Goal: Transaction & Acquisition: Purchase product/service

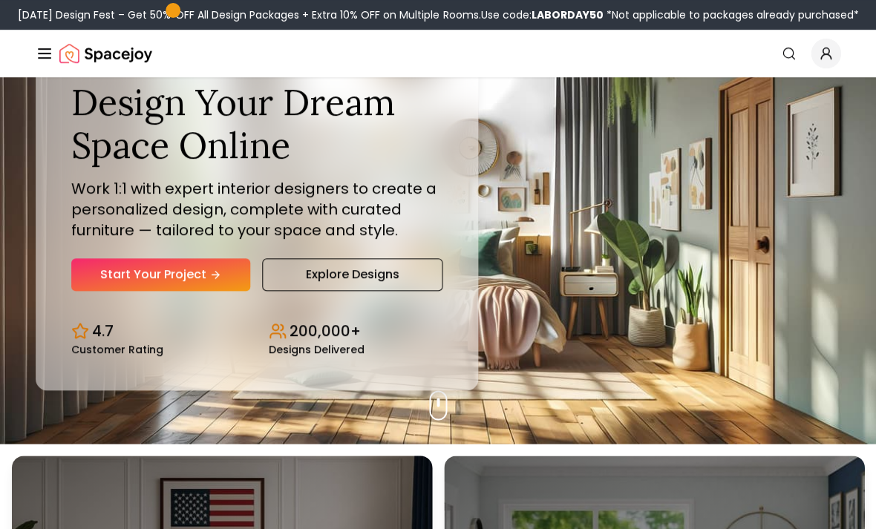
scroll to position [86, 0]
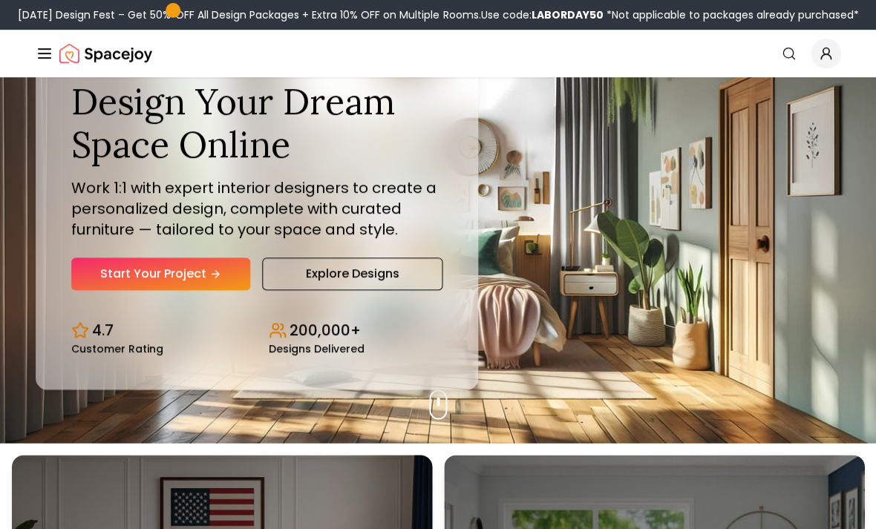
click at [106, 287] on link "Start Your Project" at bounding box center [160, 274] width 179 height 33
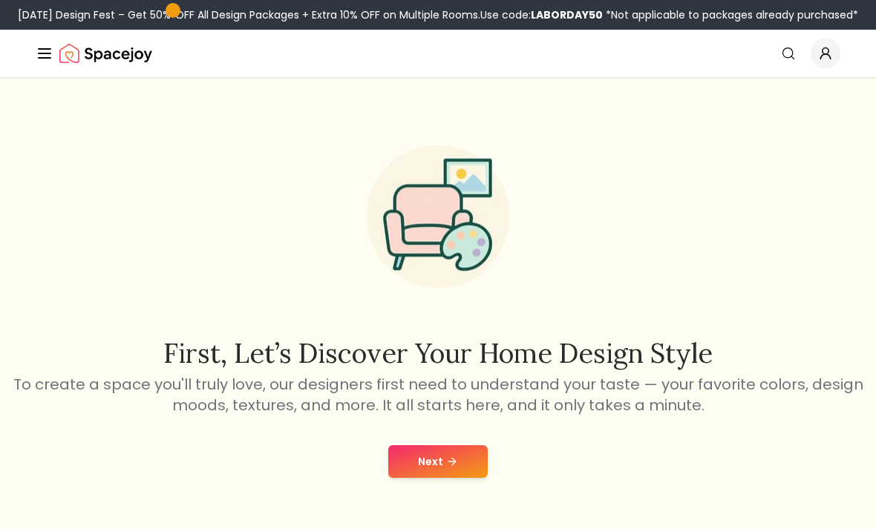
click at [470, 448] on button "Next" at bounding box center [437, 461] width 99 height 33
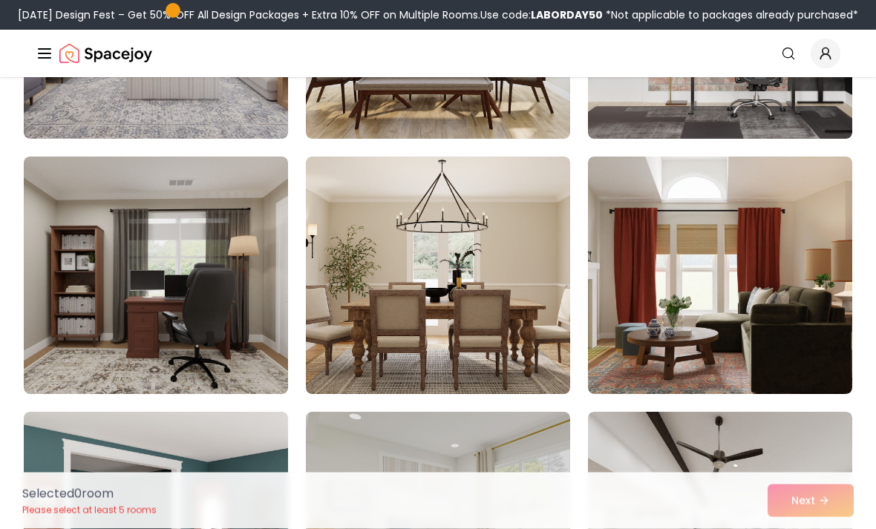
scroll to position [301, 0]
click at [329, 275] on img at bounding box center [438, 276] width 264 height 238
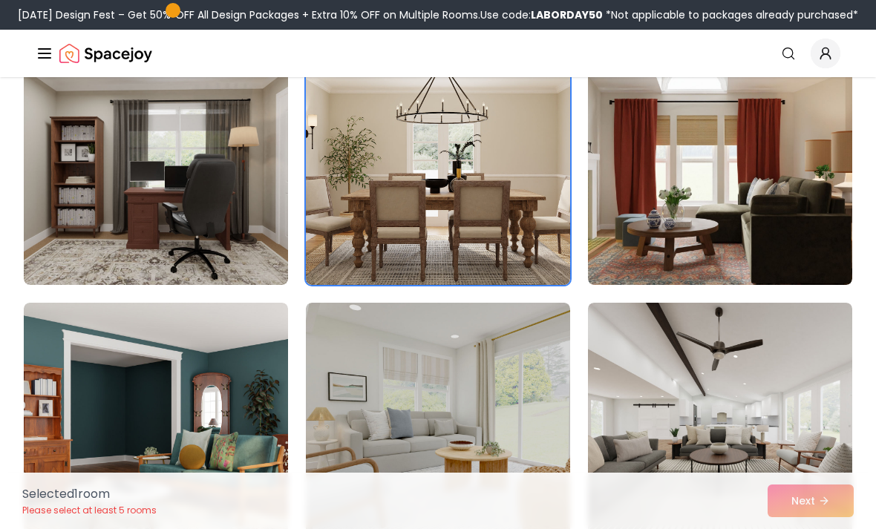
scroll to position [422, 0]
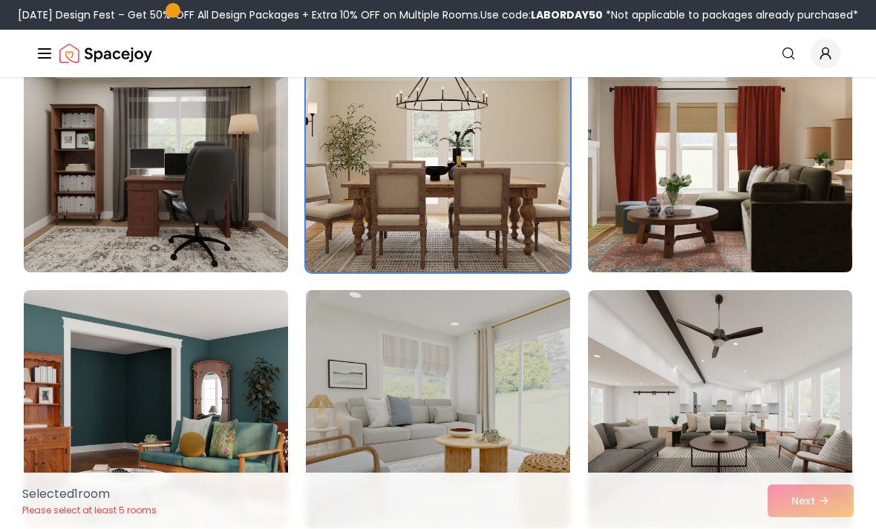
click at [780, 386] on img at bounding box center [720, 409] width 264 height 238
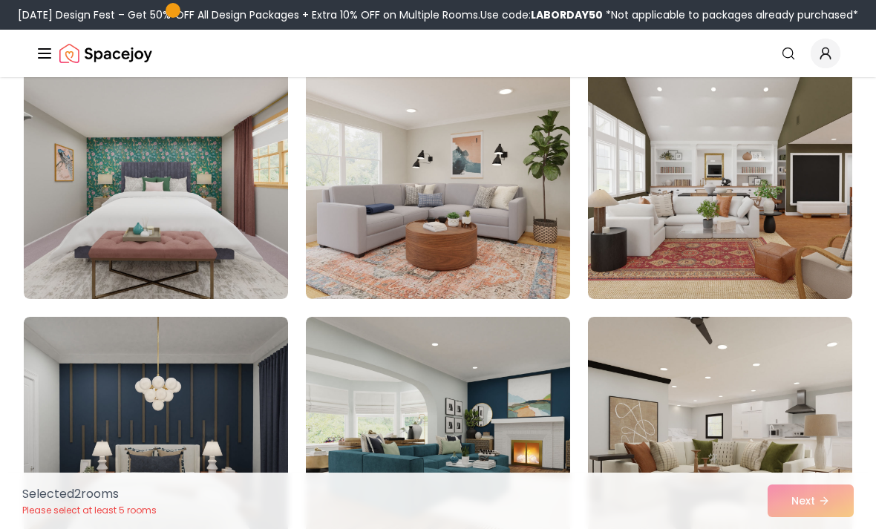
scroll to position [915, 0]
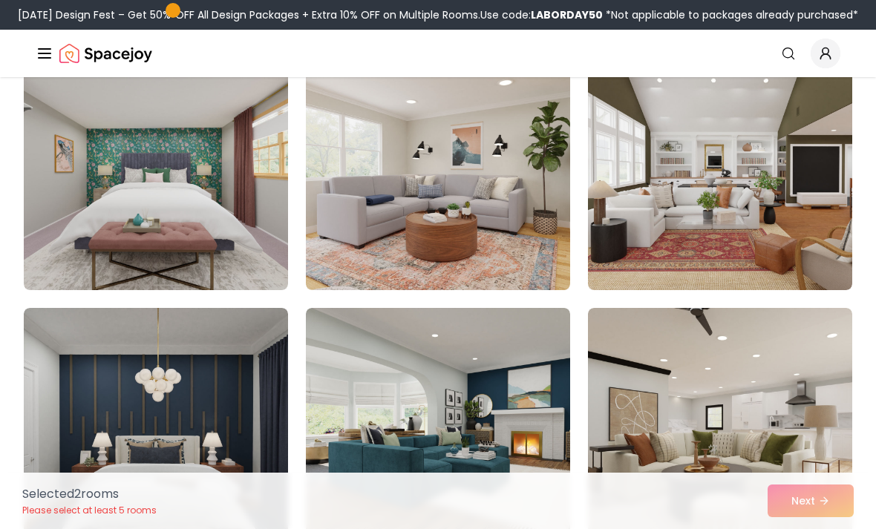
click at [784, 429] on img at bounding box center [720, 427] width 264 height 238
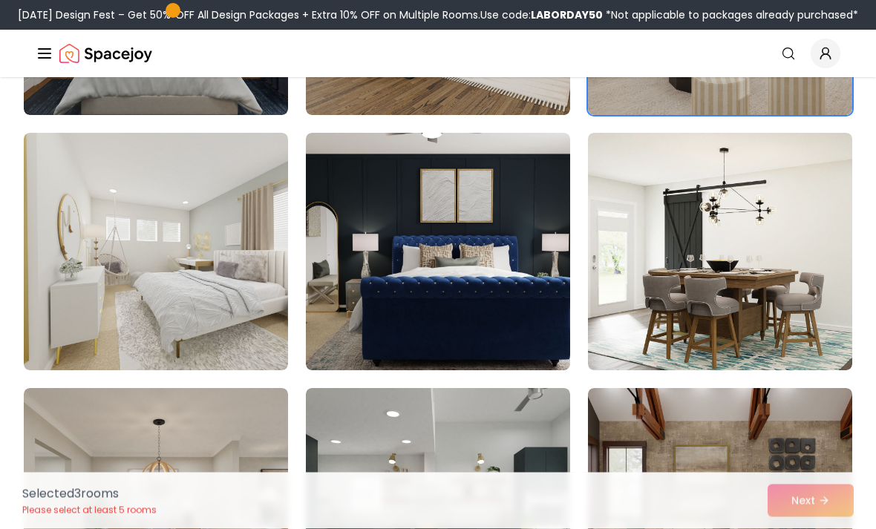
scroll to position [1346, 0]
click at [752, 216] on img at bounding box center [720, 252] width 264 height 238
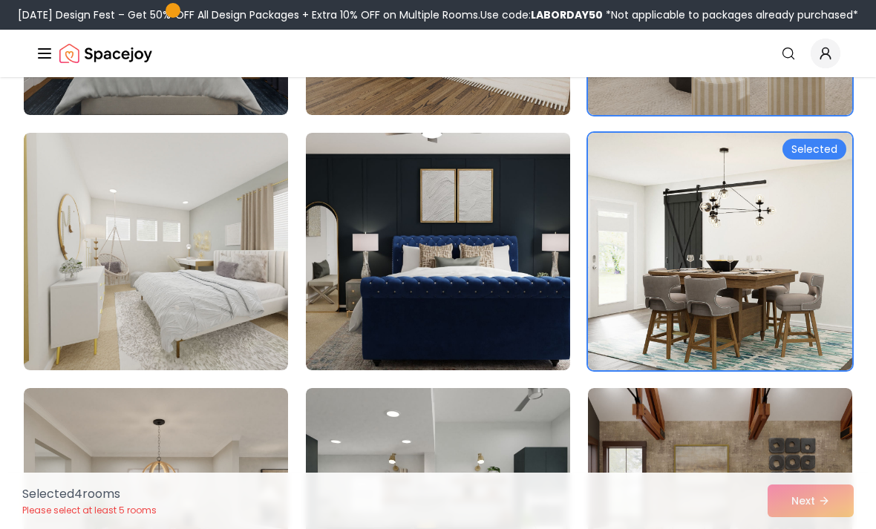
click at [114, 226] on img at bounding box center [156, 252] width 264 height 238
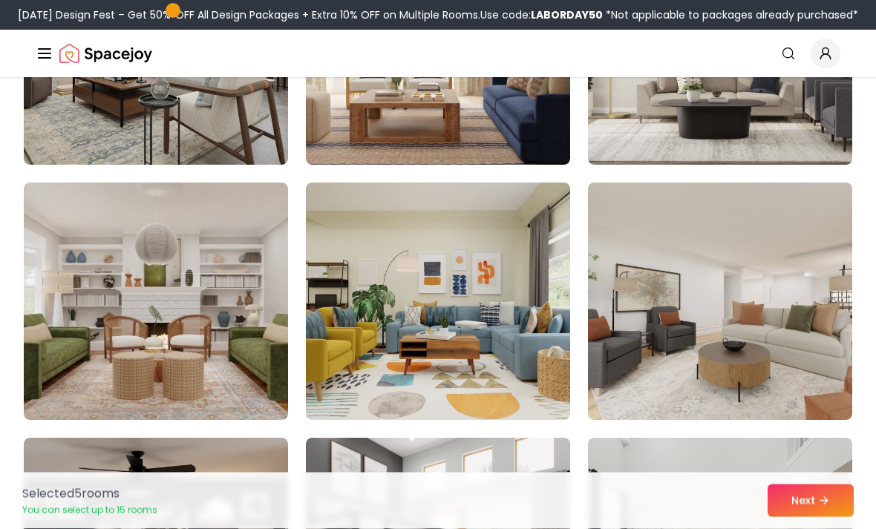
scroll to position [2207, 0]
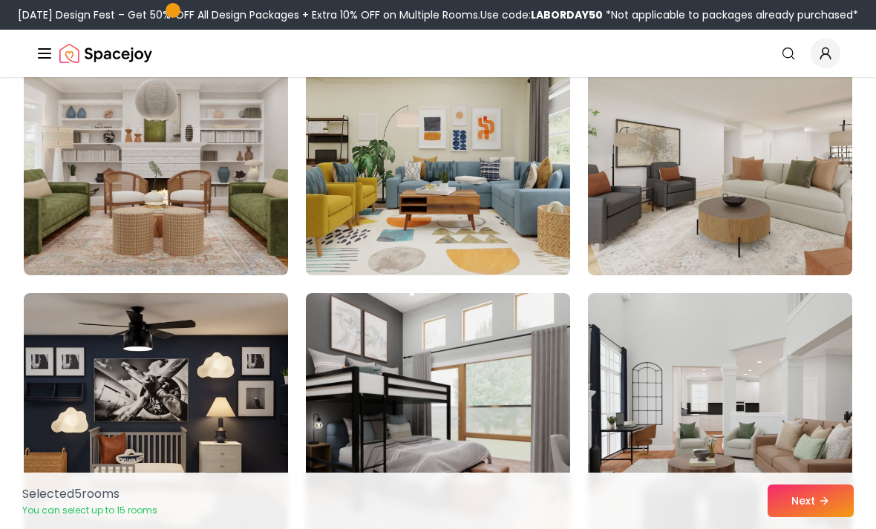
click at [830, 507] on icon at bounding box center [824, 501] width 12 height 12
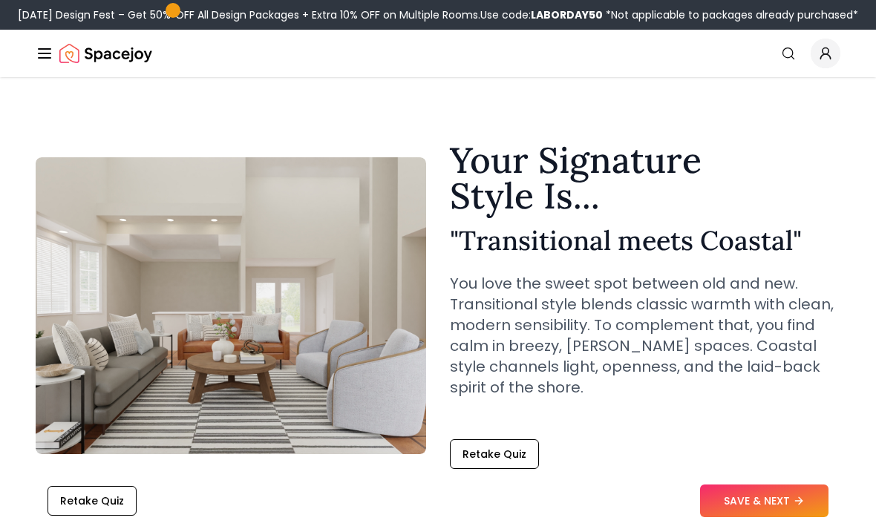
click at [506, 449] on button "Retake Quiz" at bounding box center [494, 455] width 89 height 30
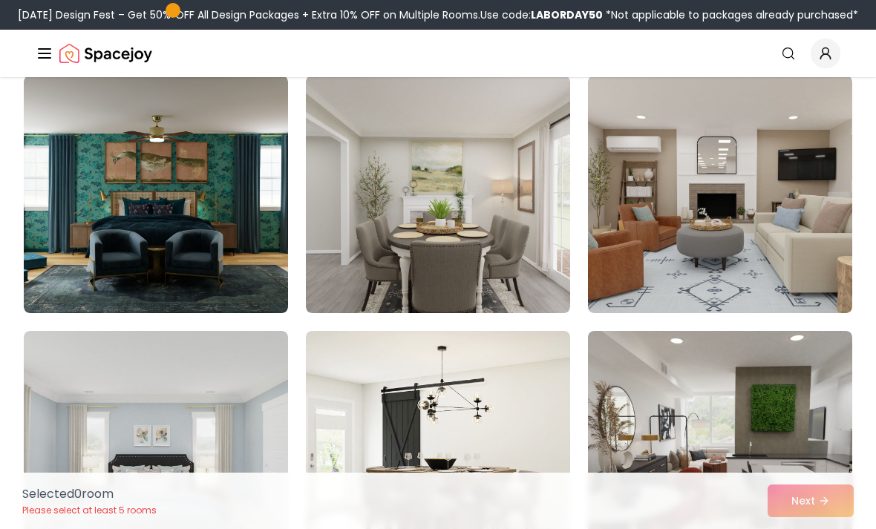
scroll to position [380, 0]
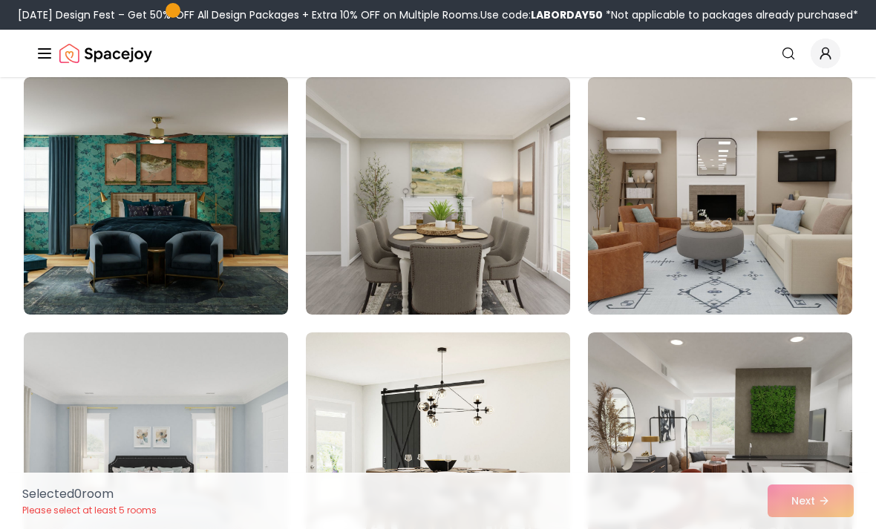
click at [333, 154] on img at bounding box center [438, 196] width 264 height 238
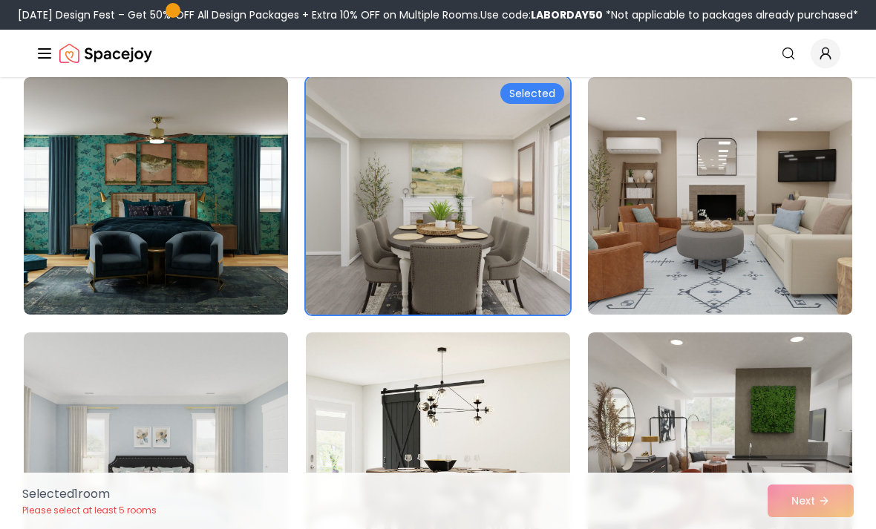
scroll to position [503, 0]
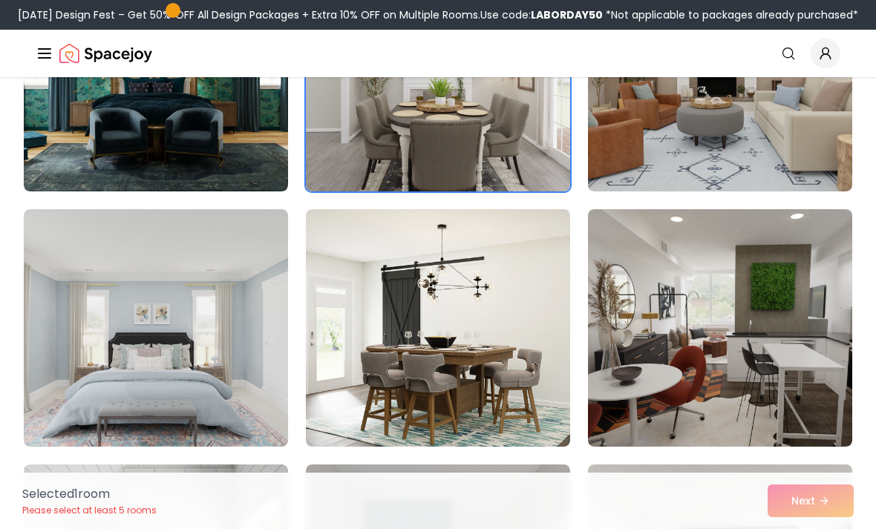
click at [332, 264] on img at bounding box center [438, 328] width 264 height 238
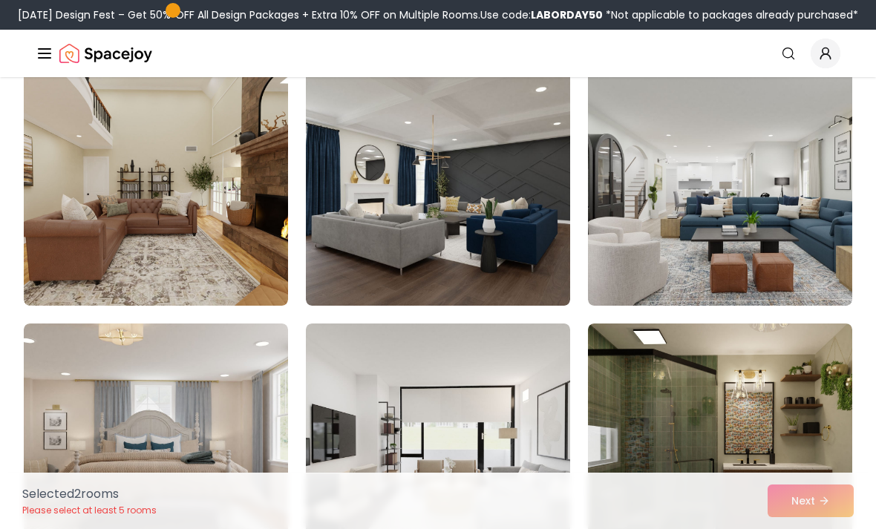
scroll to position [1152, 0]
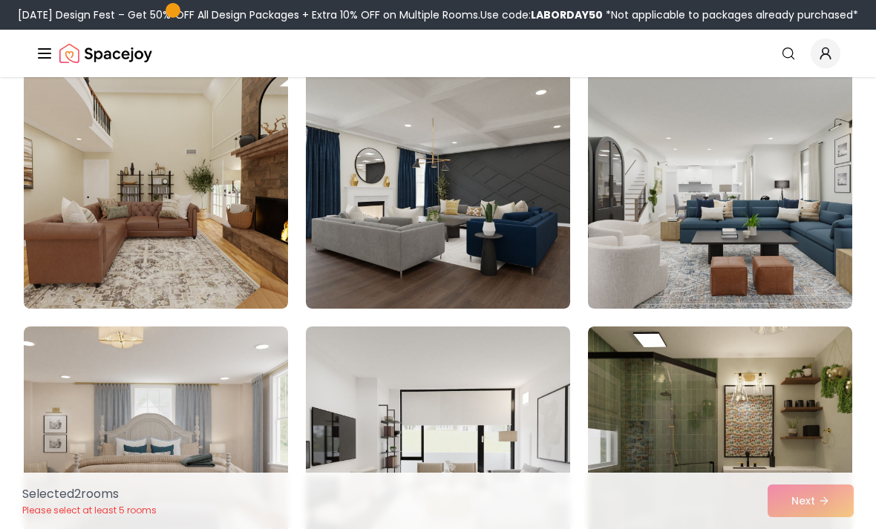
click at [347, 172] on img at bounding box center [438, 190] width 264 height 238
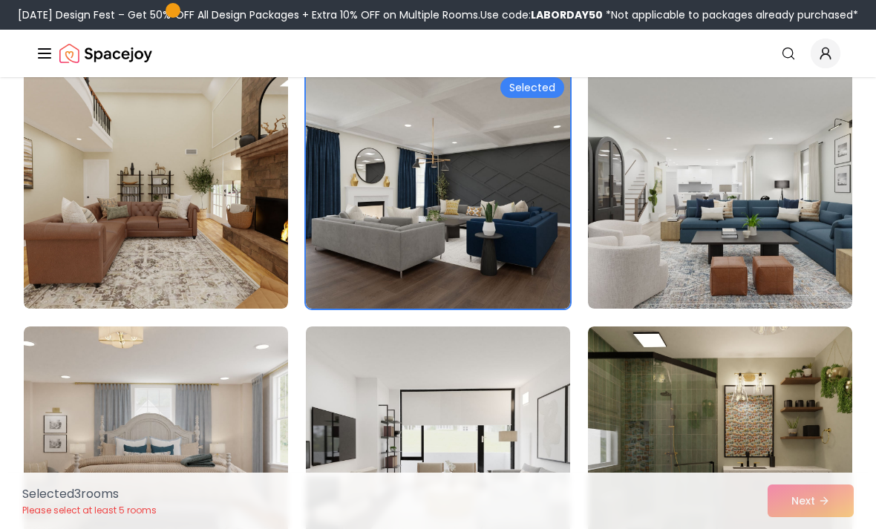
click at [69, 135] on img at bounding box center [156, 190] width 264 height 238
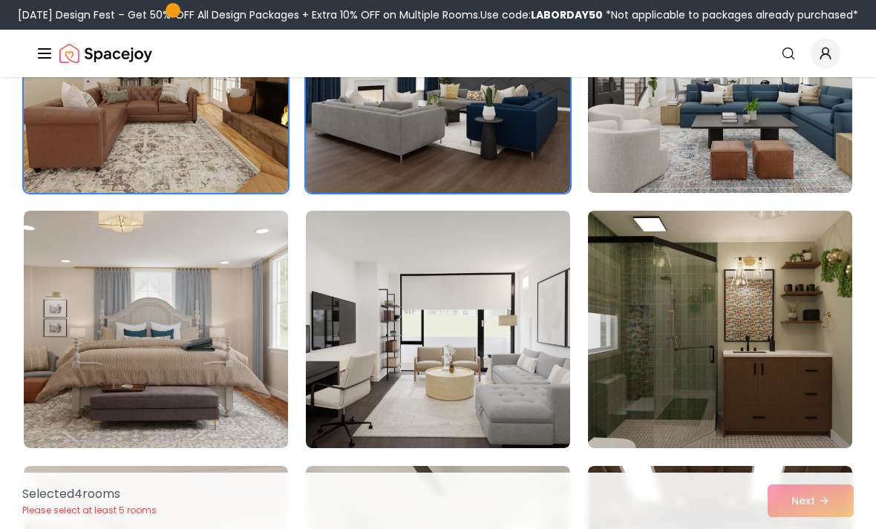
click at [813, 310] on img at bounding box center [720, 330] width 264 height 238
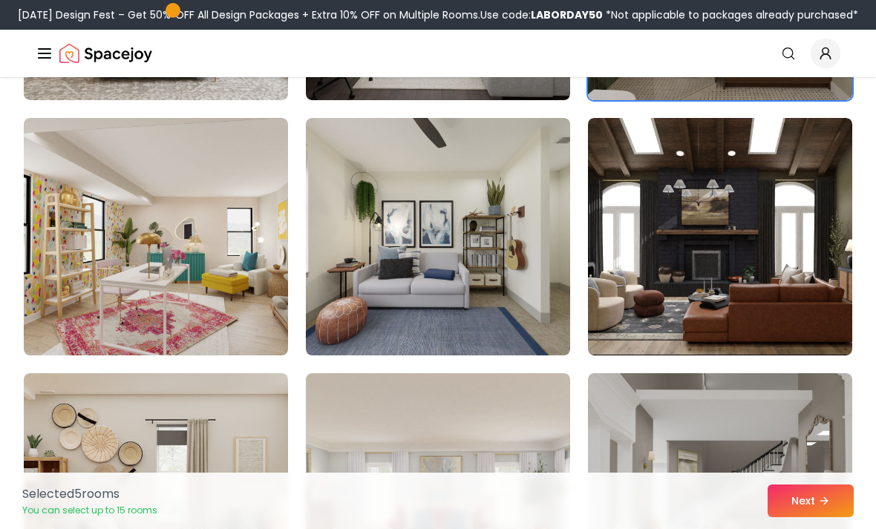
scroll to position [1616, 0]
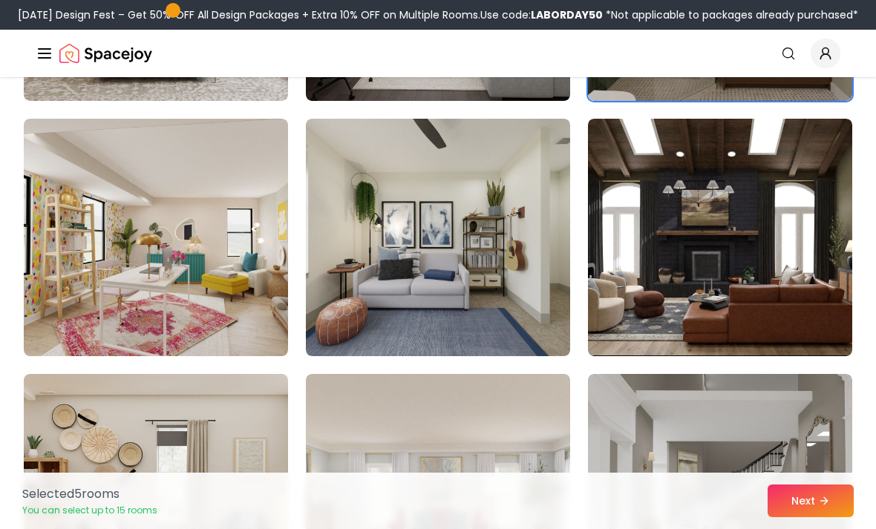
click at [792, 310] on img at bounding box center [720, 238] width 264 height 238
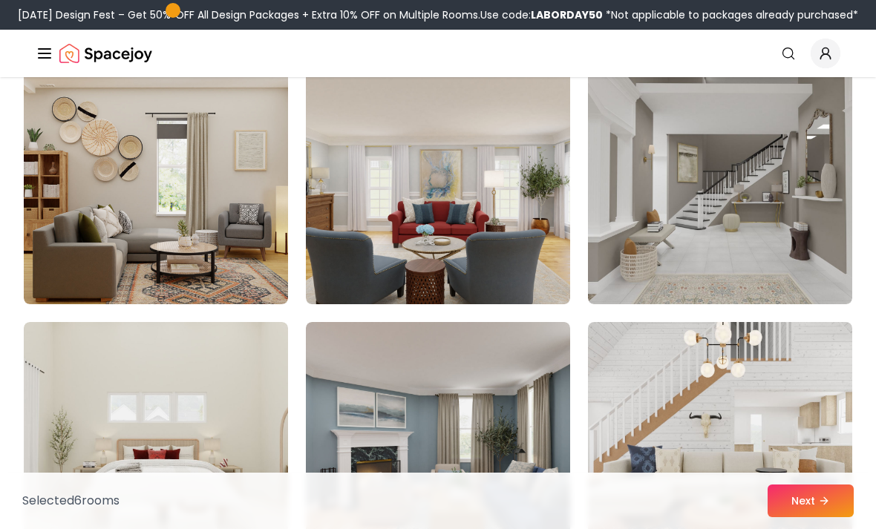
click at [795, 259] on img at bounding box center [720, 186] width 264 height 238
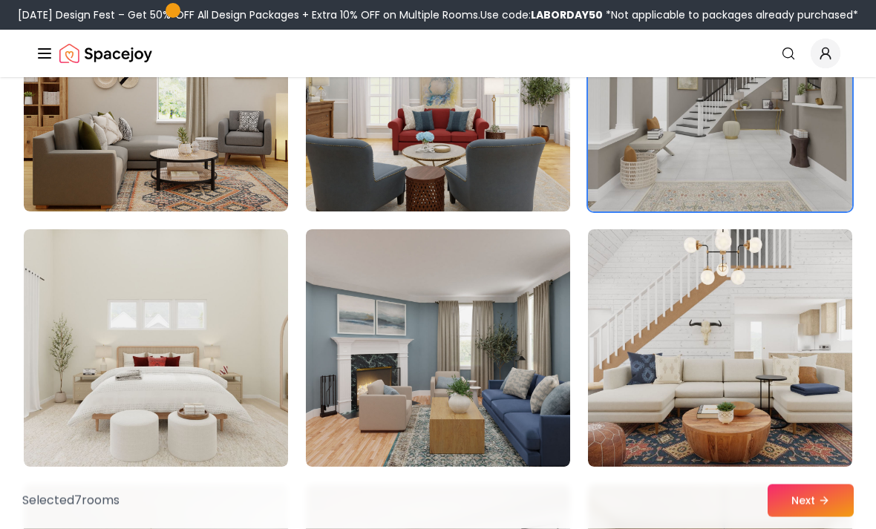
scroll to position [2175, 0]
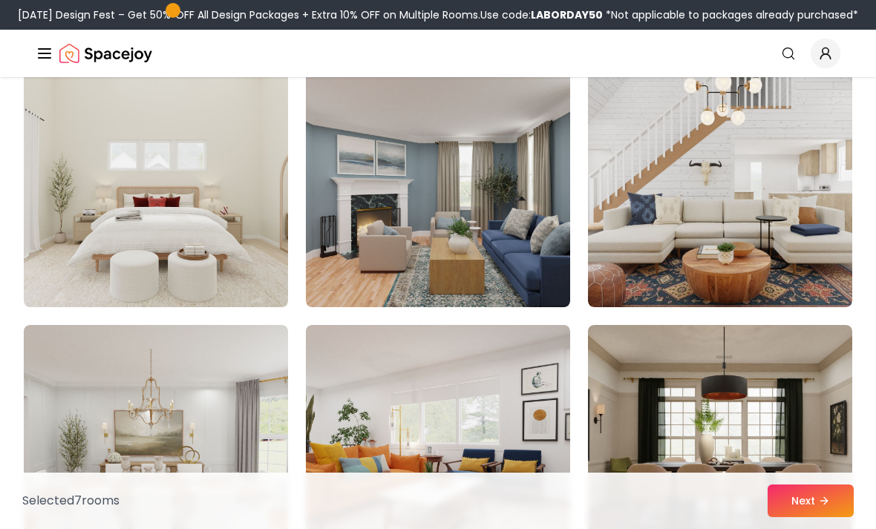
click at [778, 275] on img at bounding box center [720, 189] width 264 height 238
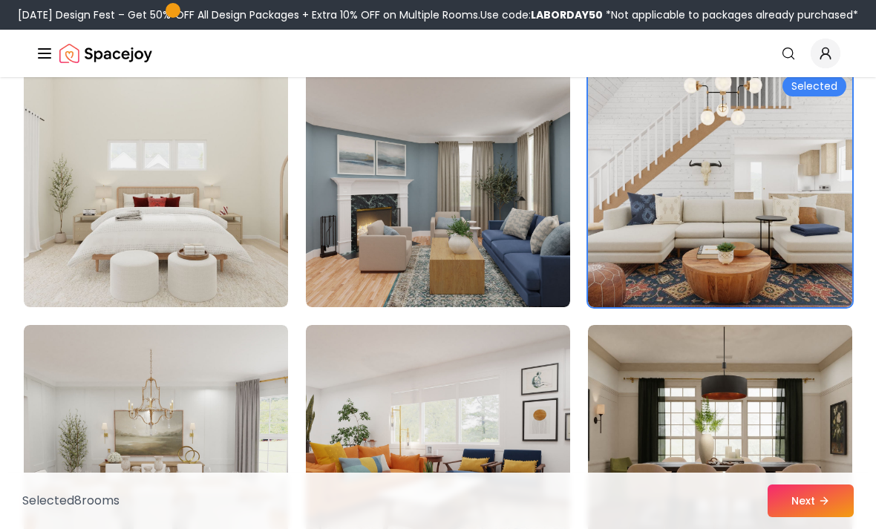
click at [795, 517] on button "Next" at bounding box center [811, 501] width 86 height 33
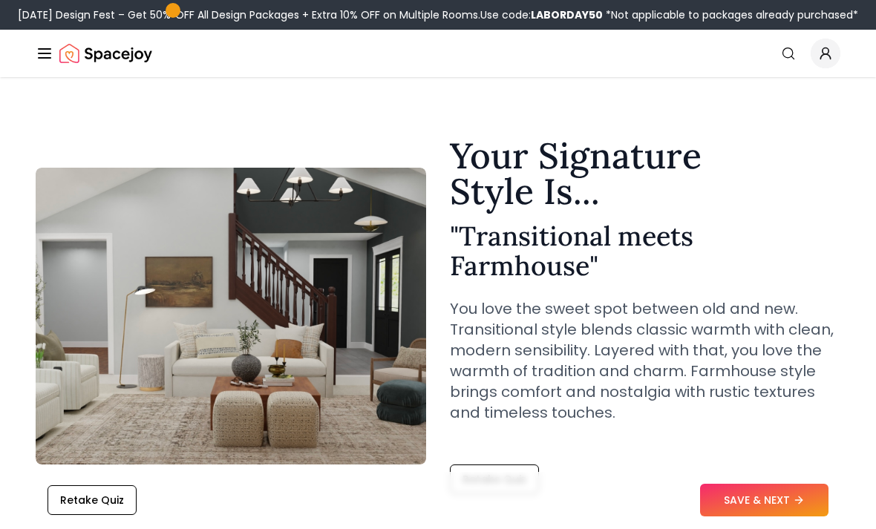
scroll to position [16, 0]
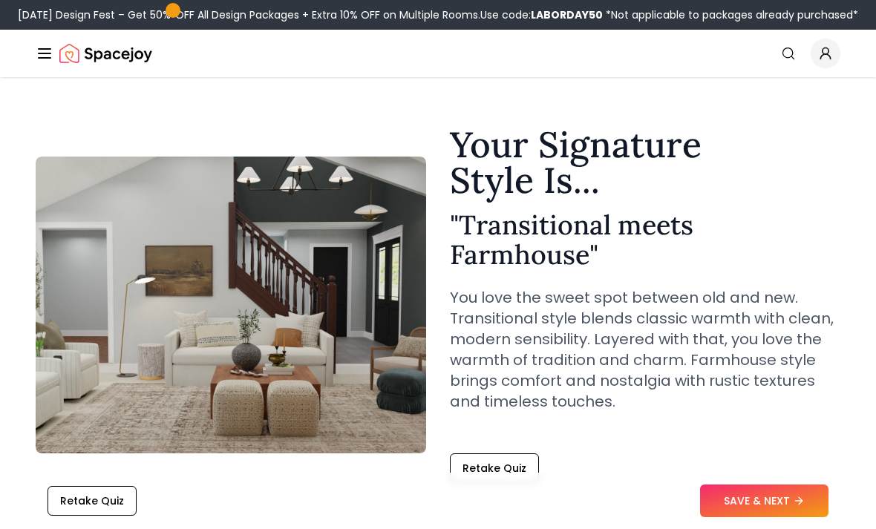
click at [758, 517] on button "SAVE & NEXT" at bounding box center [764, 501] width 128 height 33
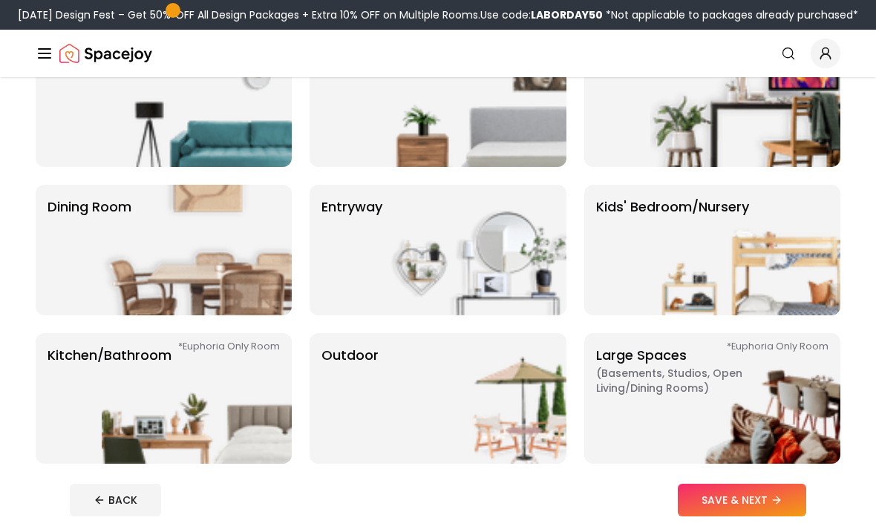
scroll to position [168, 0]
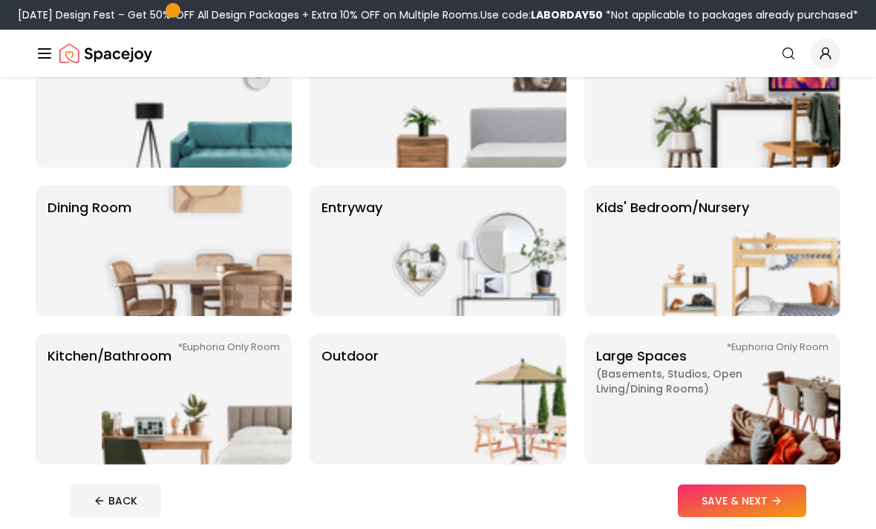
click at [66, 356] on p "Kitchen/Bathroom *Euphoria Only Room" at bounding box center [110, 399] width 124 height 107
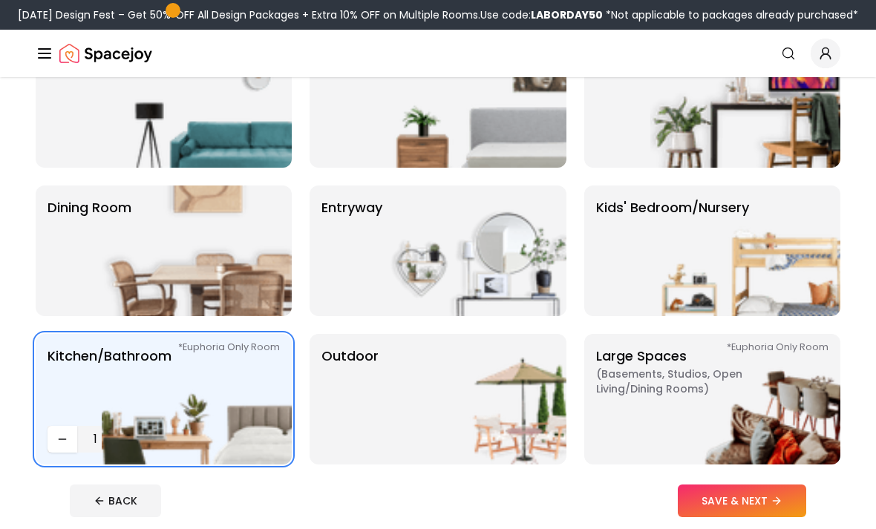
click at [525, 434] on img at bounding box center [471, 399] width 190 height 131
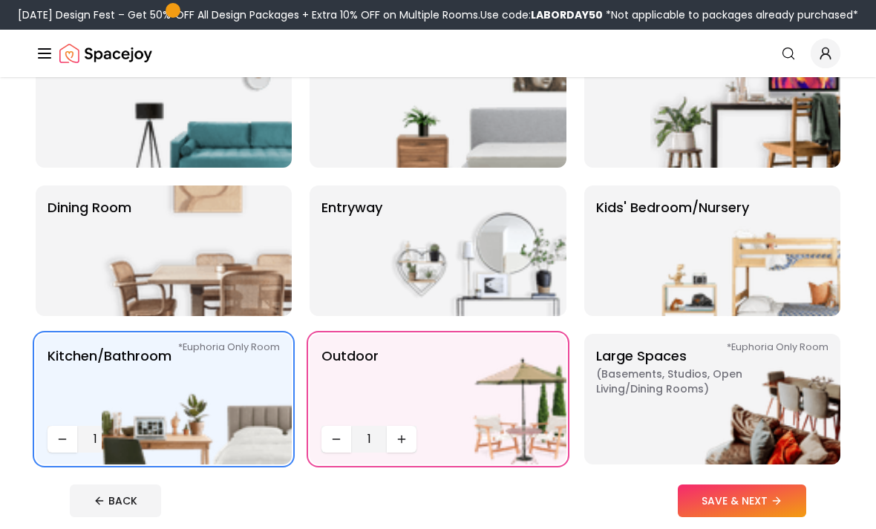
click at [693, 422] on img at bounding box center [745, 399] width 190 height 131
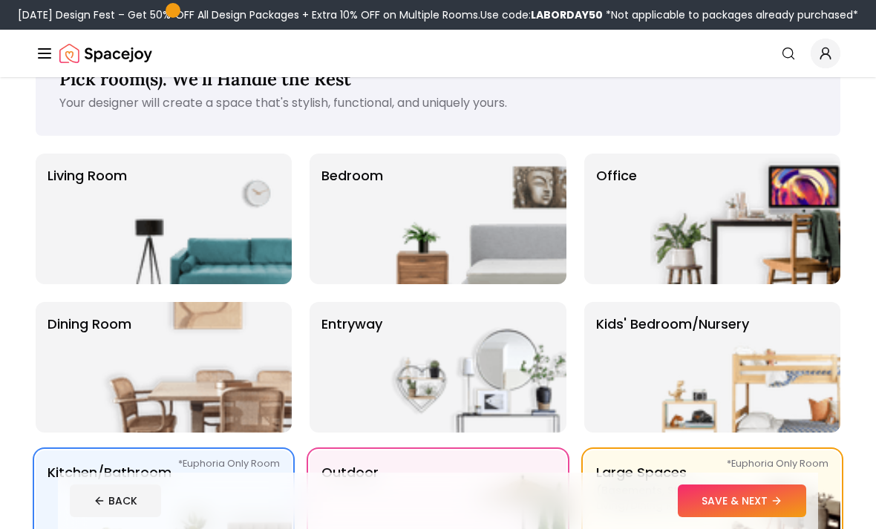
scroll to position [47, 0]
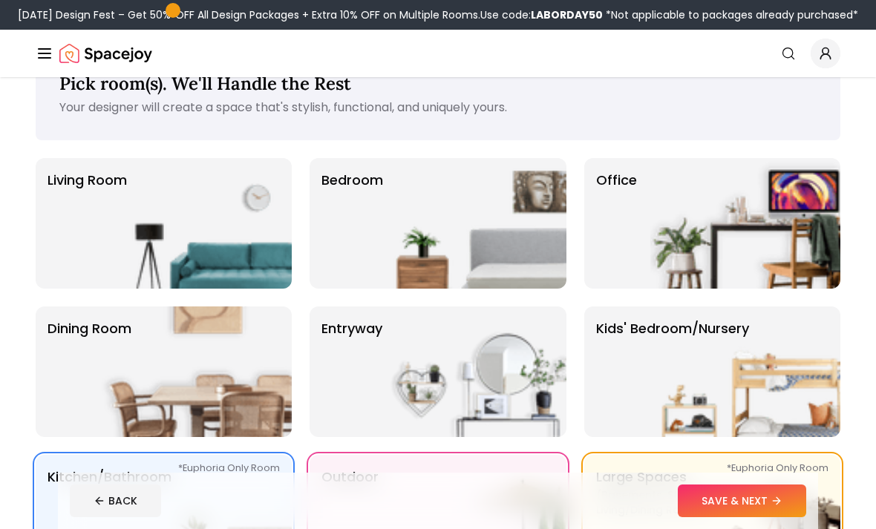
click at [748, 517] on button "SAVE & NEXT" at bounding box center [742, 501] width 128 height 33
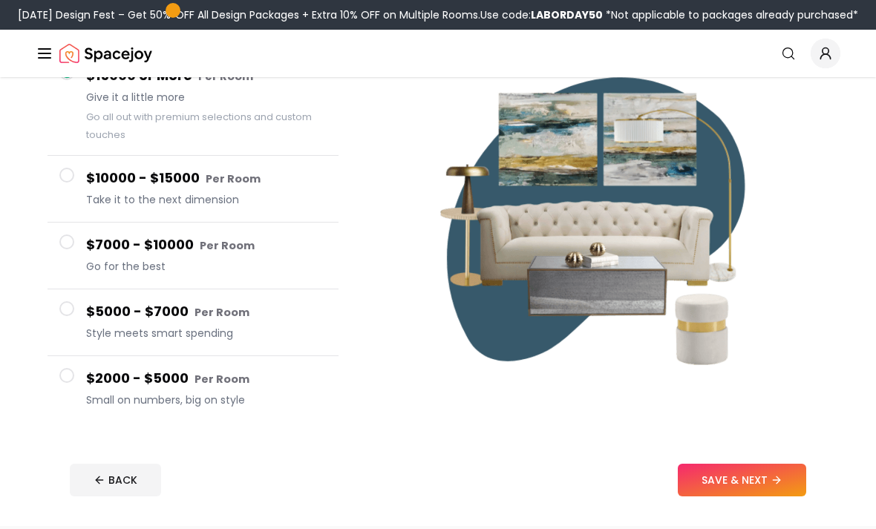
scroll to position [163, 0]
click at [742, 483] on button "SAVE & NEXT" at bounding box center [742, 480] width 128 height 33
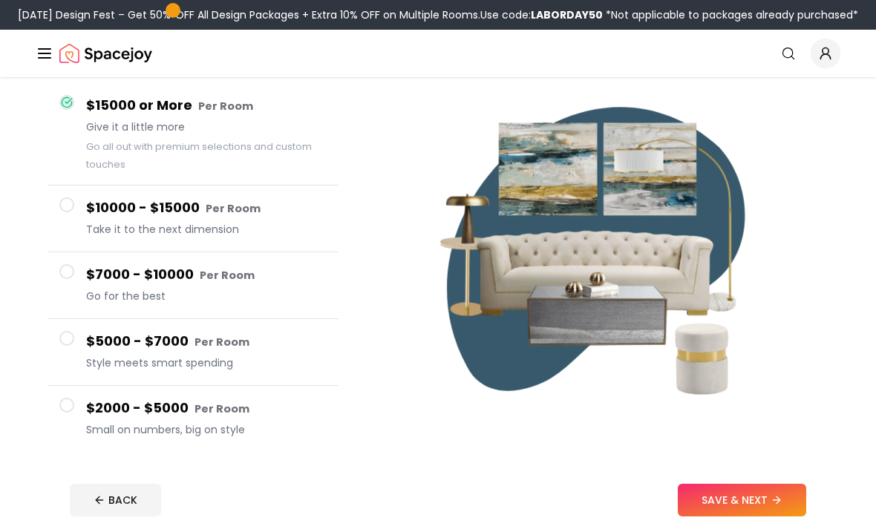
scroll to position [125, 0]
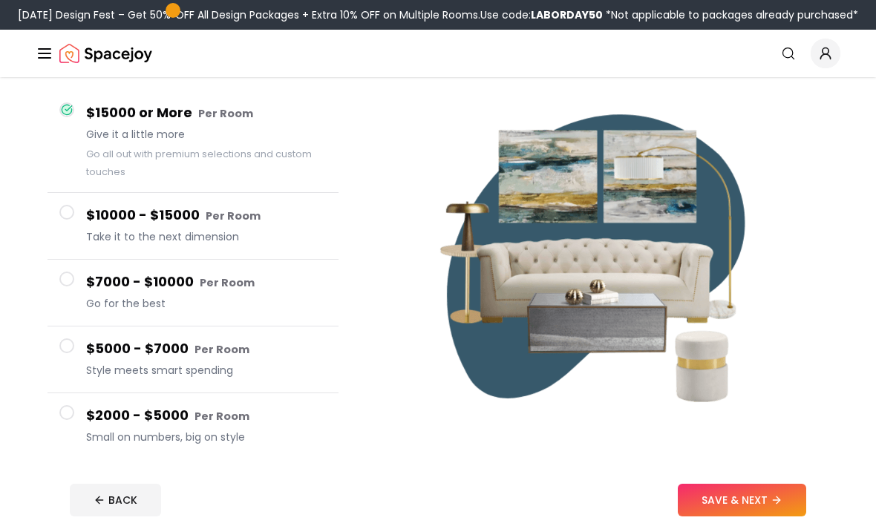
click at [65, 215] on span at bounding box center [66, 213] width 15 height 15
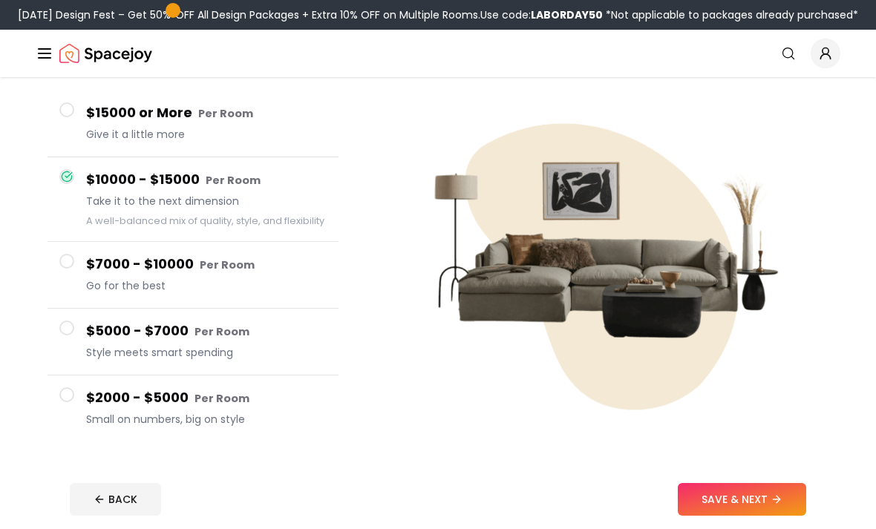
click at [59, 257] on button "$7000 - $10000 Per Room Go for the best" at bounding box center [193, 275] width 291 height 67
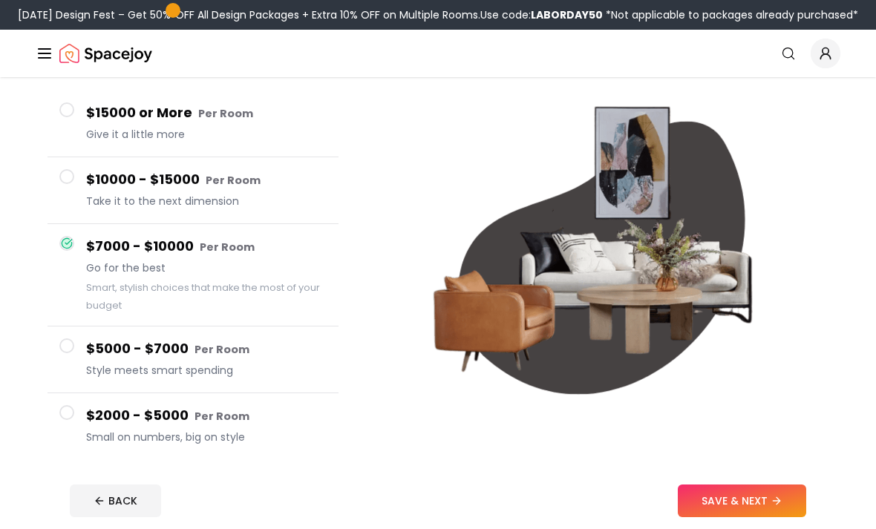
click at [81, 351] on button "$5000 - $7000 Per Room Style meets smart spending" at bounding box center [193, 360] width 291 height 67
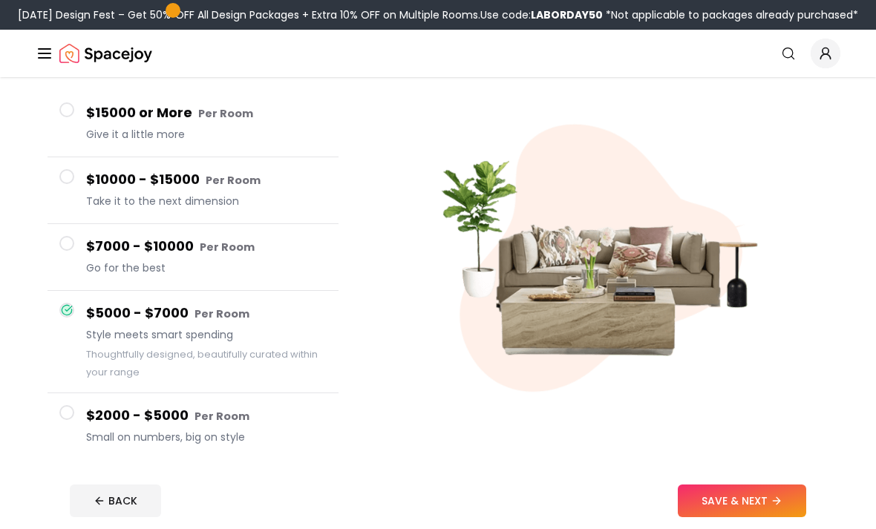
click at [78, 409] on button "$2000 - $5000 Per Room Small on numbers, big on style" at bounding box center [193, 427] width 291 height 66
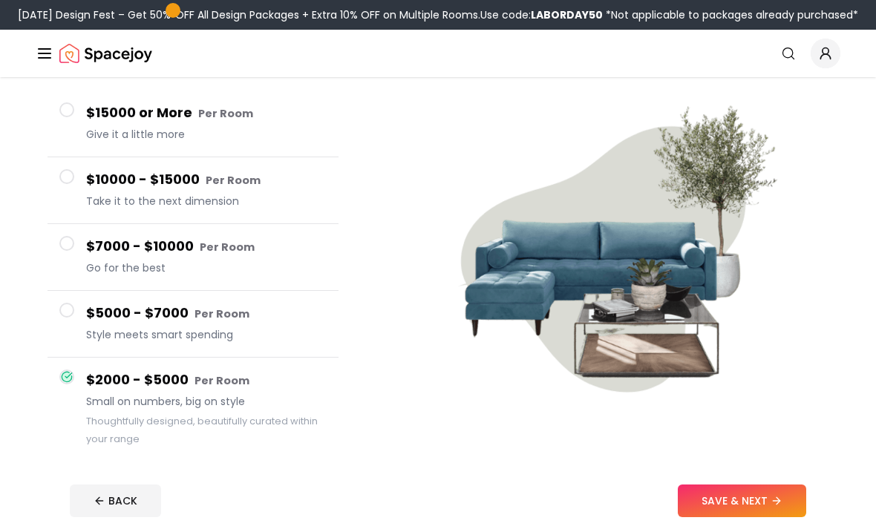
click at [85, 112] on button "$15000 or More Per Room Give it a little more" at bounding box center [193, 124] width 291 height 67
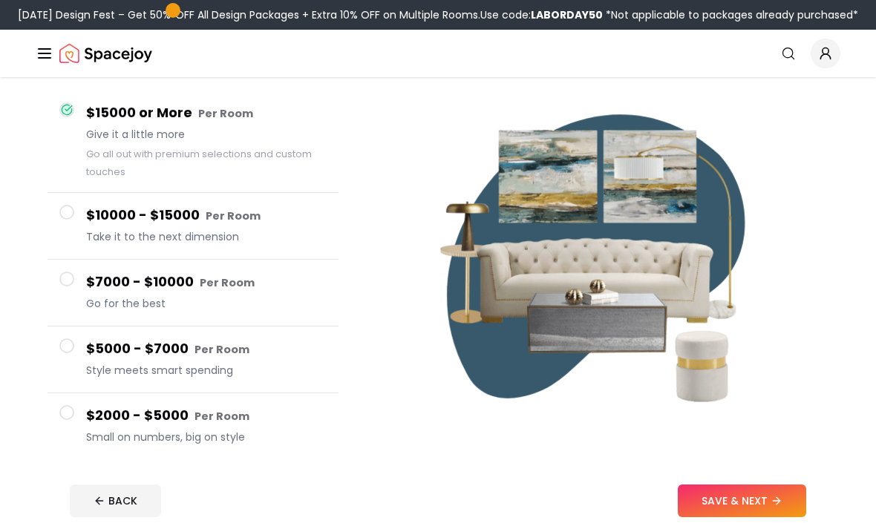
click at [763, 511] on button "SAVE & NEXT" at bounding box center [742, 501] width 128 height 33
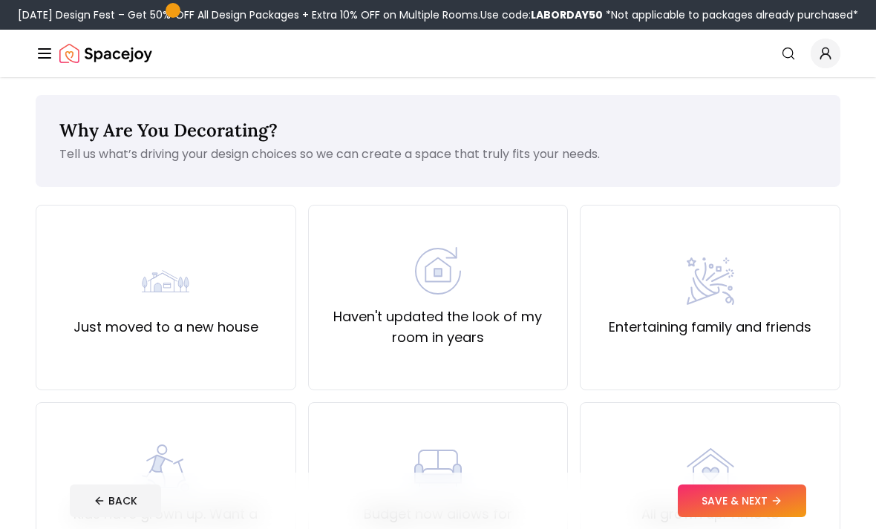
click at [76, 276] on div "Just moved to a new house" at bounding box center [166, 298] width 185 height 80
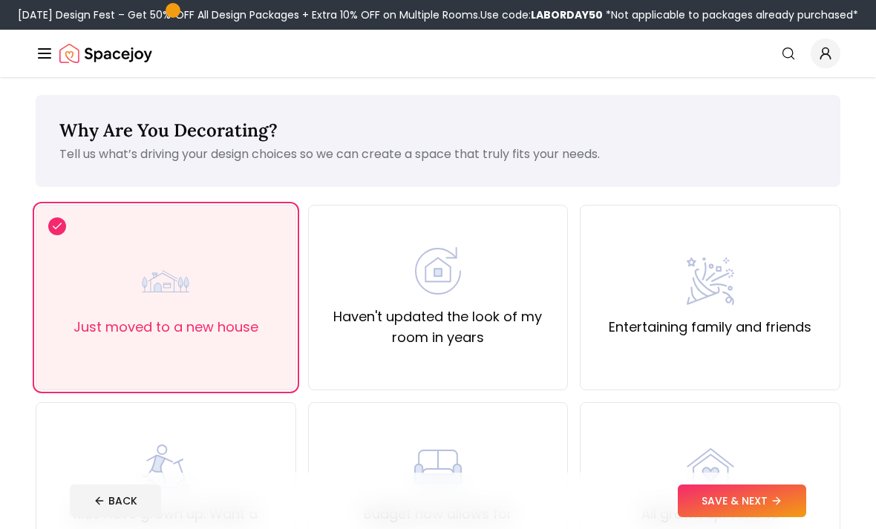
click at [763, 517] on button "SAVE & NEXT" at bounding box center [742, 501] width 128 height 33
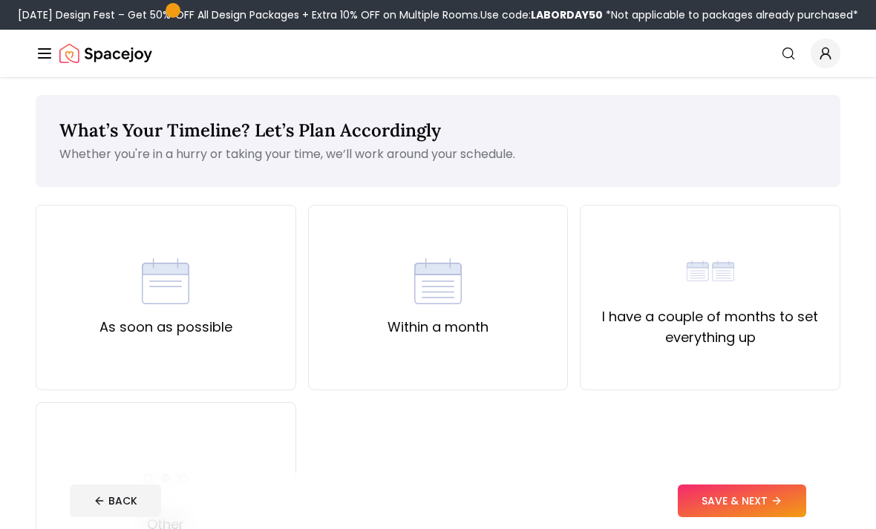
click at [78, 256] on div "As soon as possible" at bounding box center [166, 298] width 261 height 186
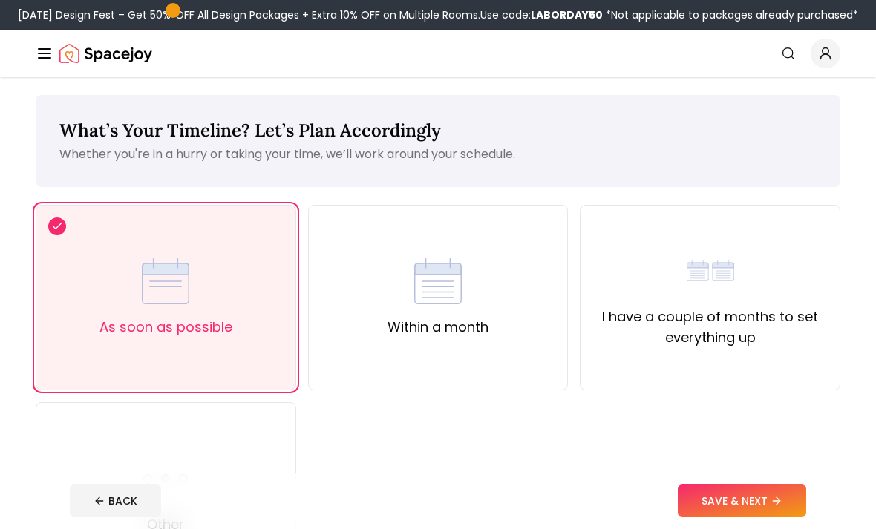
click at [768, 517] on button "SAVE & NEXT" at bounding box center [742, 501] width 128 height 33
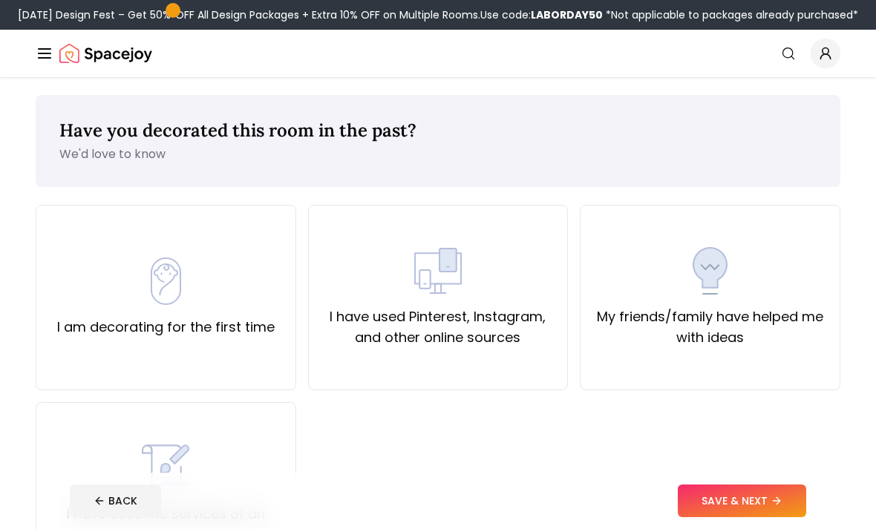
click at [62, 248] on div "I am decorating for the first time" at bounding box center [166, 298] width 261 height 186
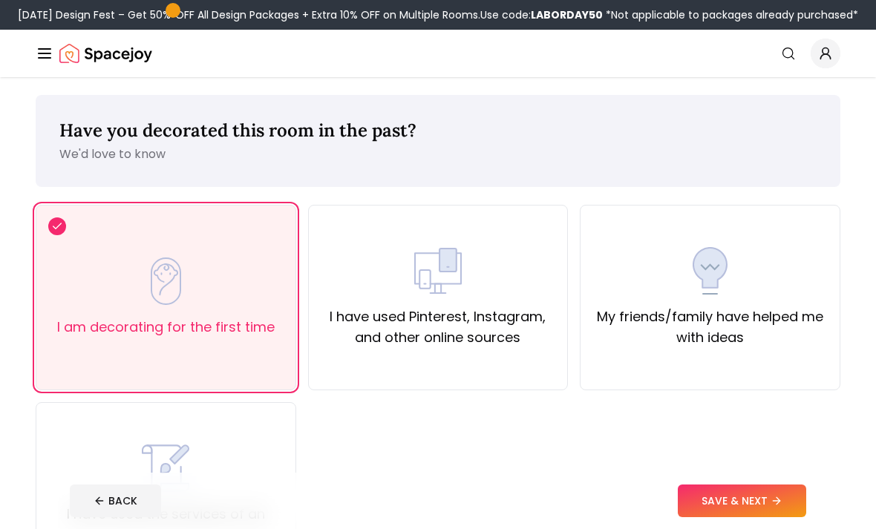
click at [756, 517] on button "SAVE & NEXT" at bounding box center [742, 501] width 128 height 33
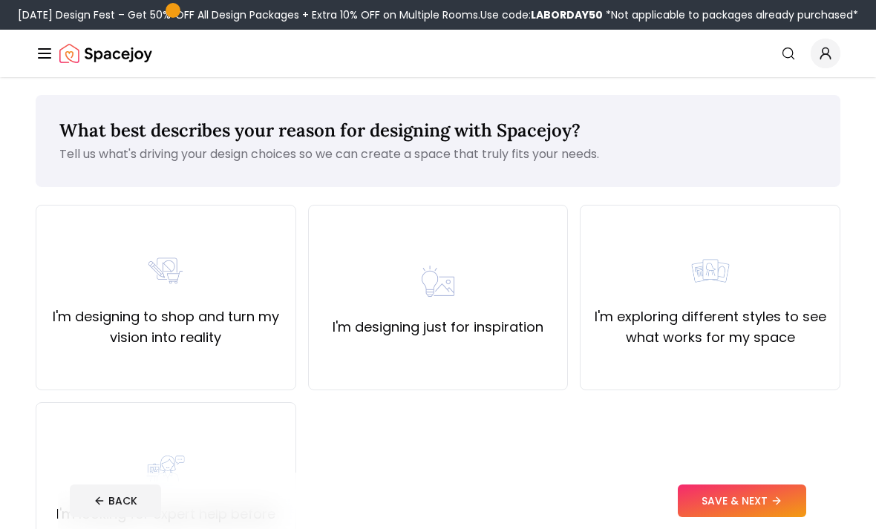
click at [69, 249] on div "I'm designing to shop and turn my vision into reality" at bounding box center [165, 297] width 235 height 101
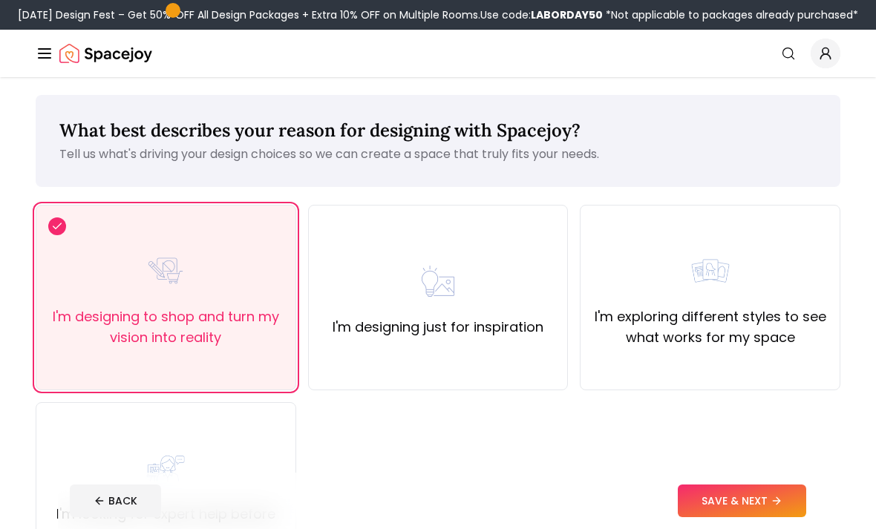
click at [726, 517] on button "SAVE & NEXT" at bounding box center [742, 501] width 128 height 33
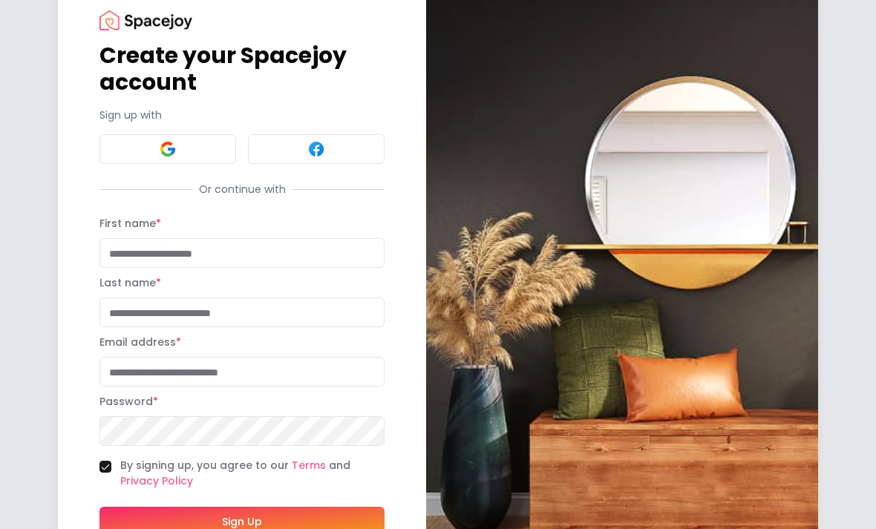
scroll to position [43, 0]
click at [222, 137] on button at bounding box center [167, 149] width 137 height 30
